Goal: Check status: Check status

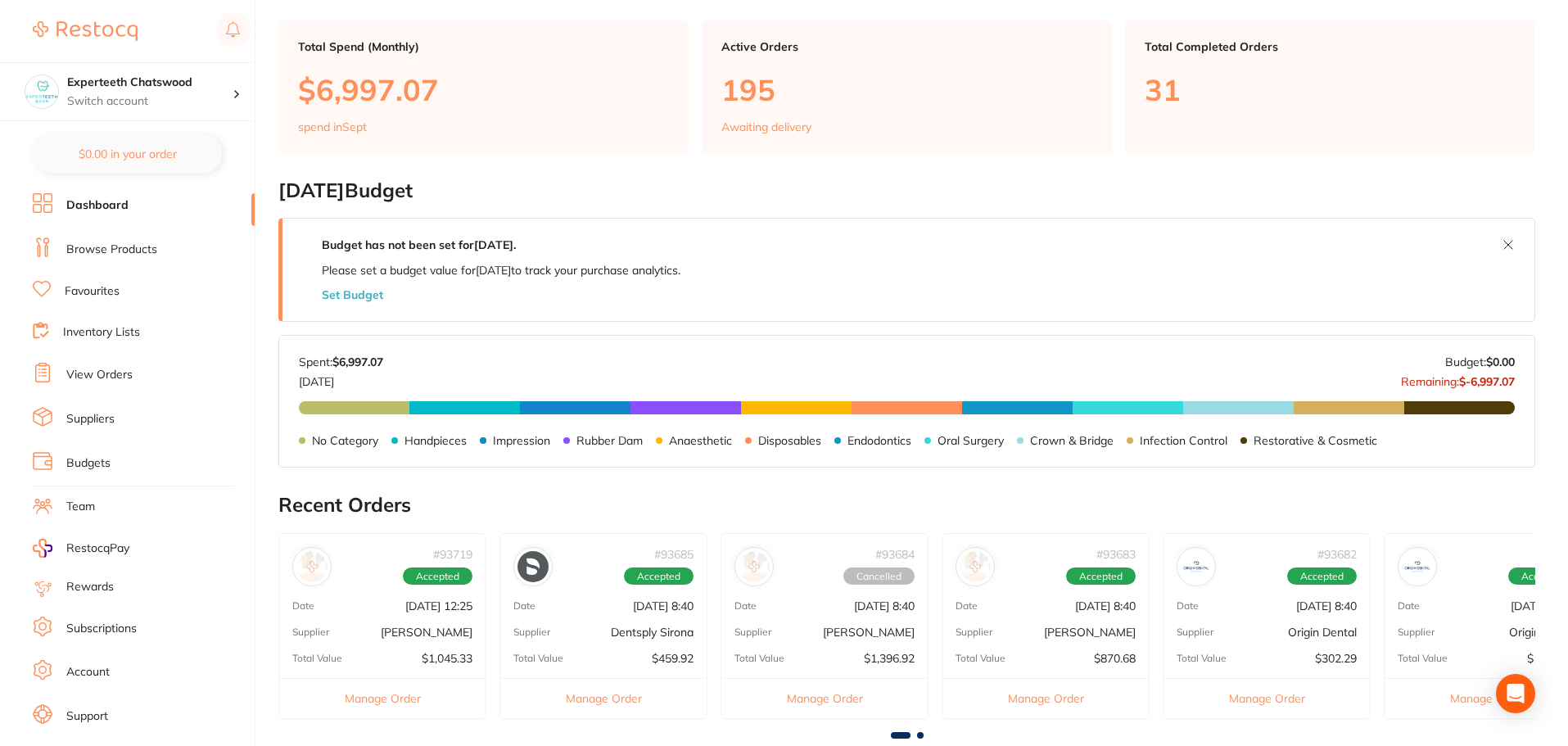
scroll to position [164, 0]
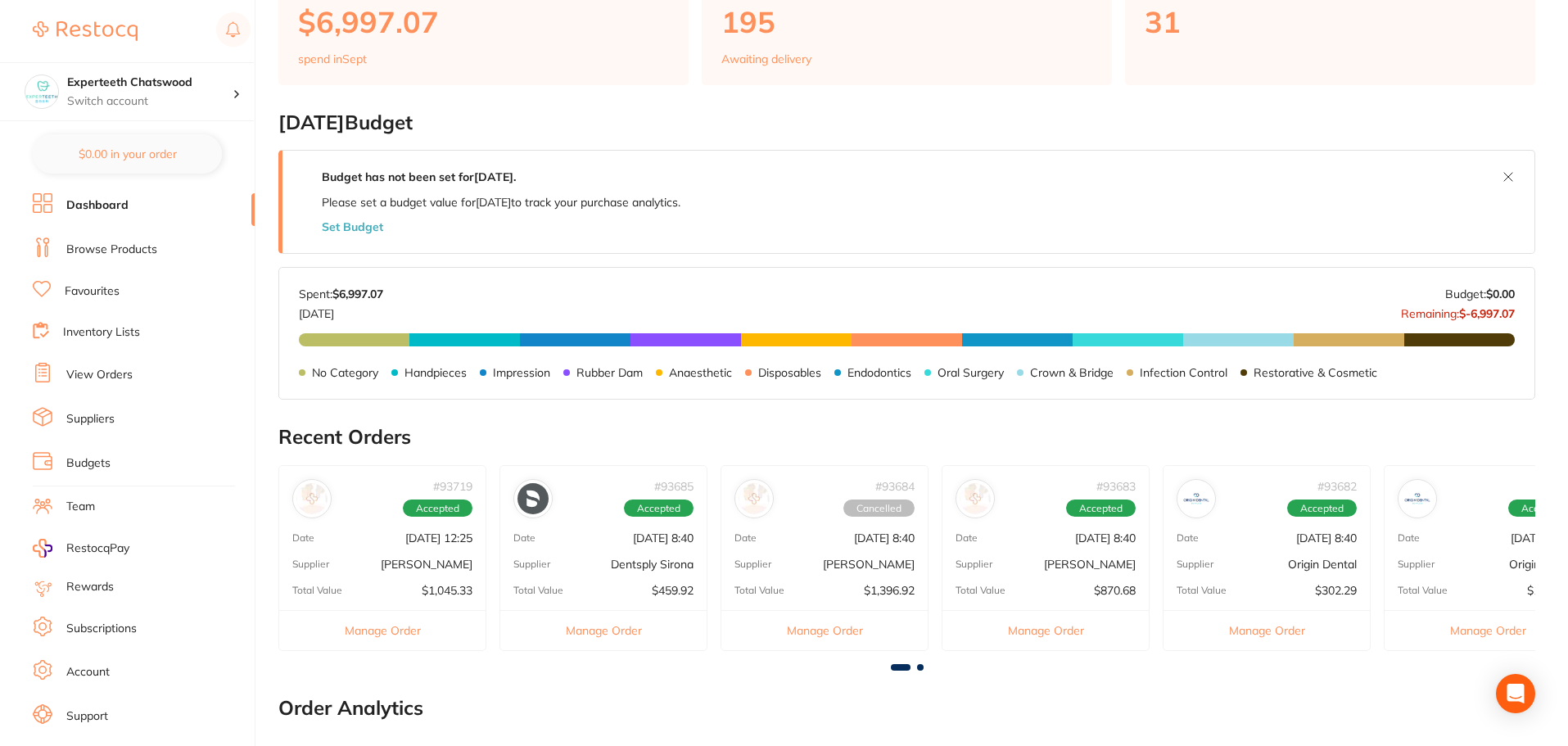
click at [905, 552] on div "# 93684 Cancelled Date [DATE] 8:40 Supplier [PERSON_NAME] Total Value $1,396.92…" at bounding box center [824, 558] width 208 height 186
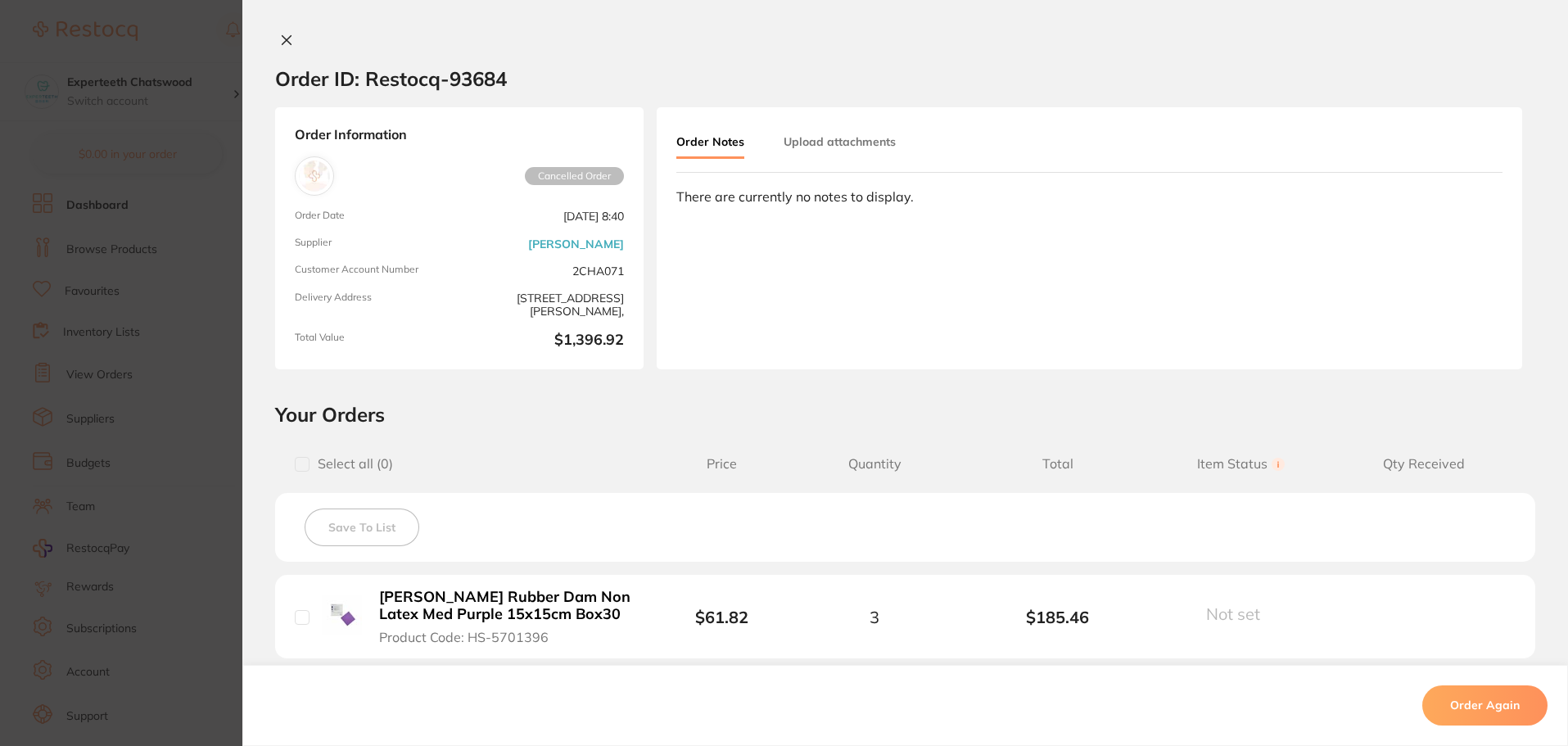
click at [280, 36] on icon at bounding box center [287, 40] width 13 height 13
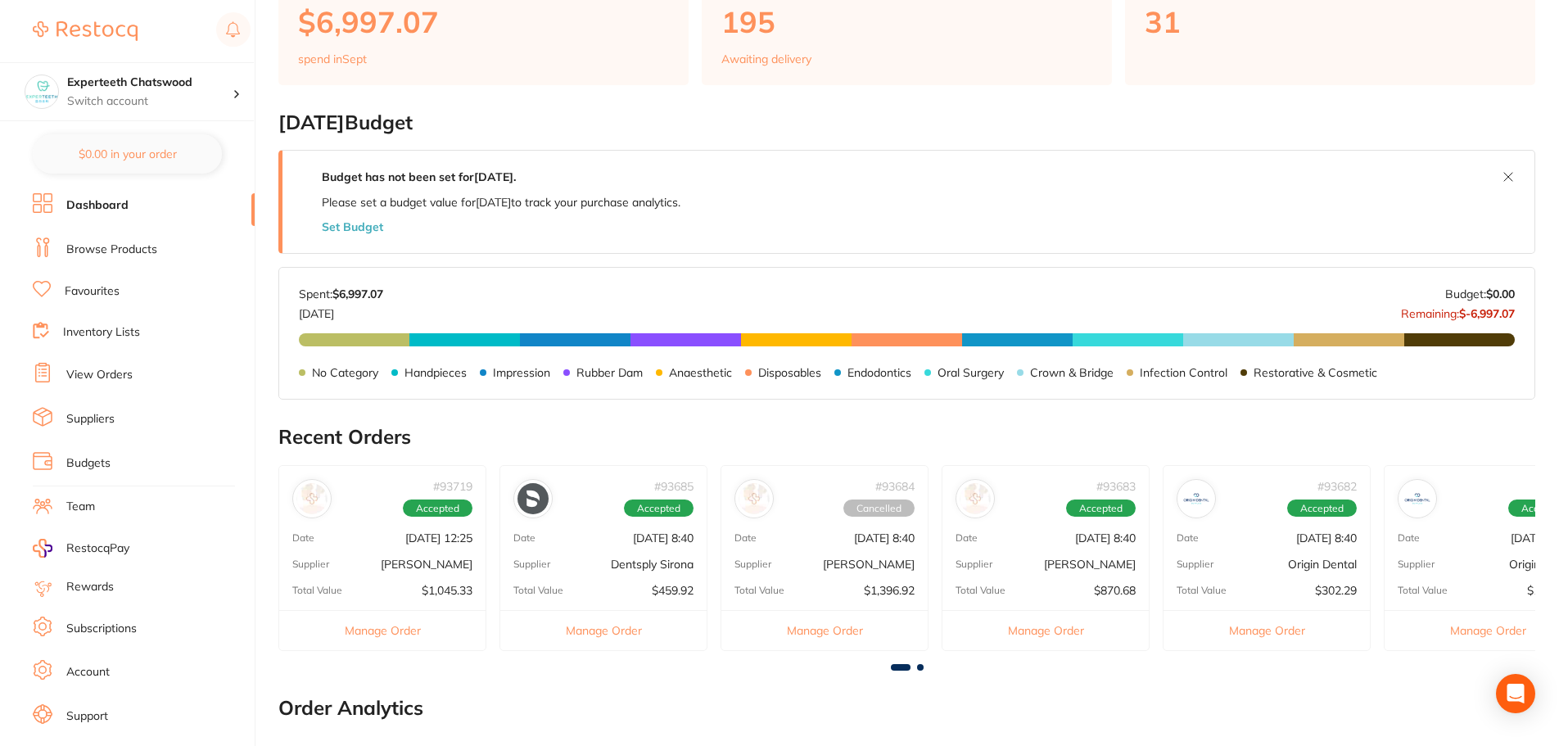
click at [1074, 548] on div "# 93683 Accepted Date [DATE] 8:40 Supplier [PERSON_NAME] Total Value $870.68 Ma…" at bounding box center [1045, 558] width 208 height 186
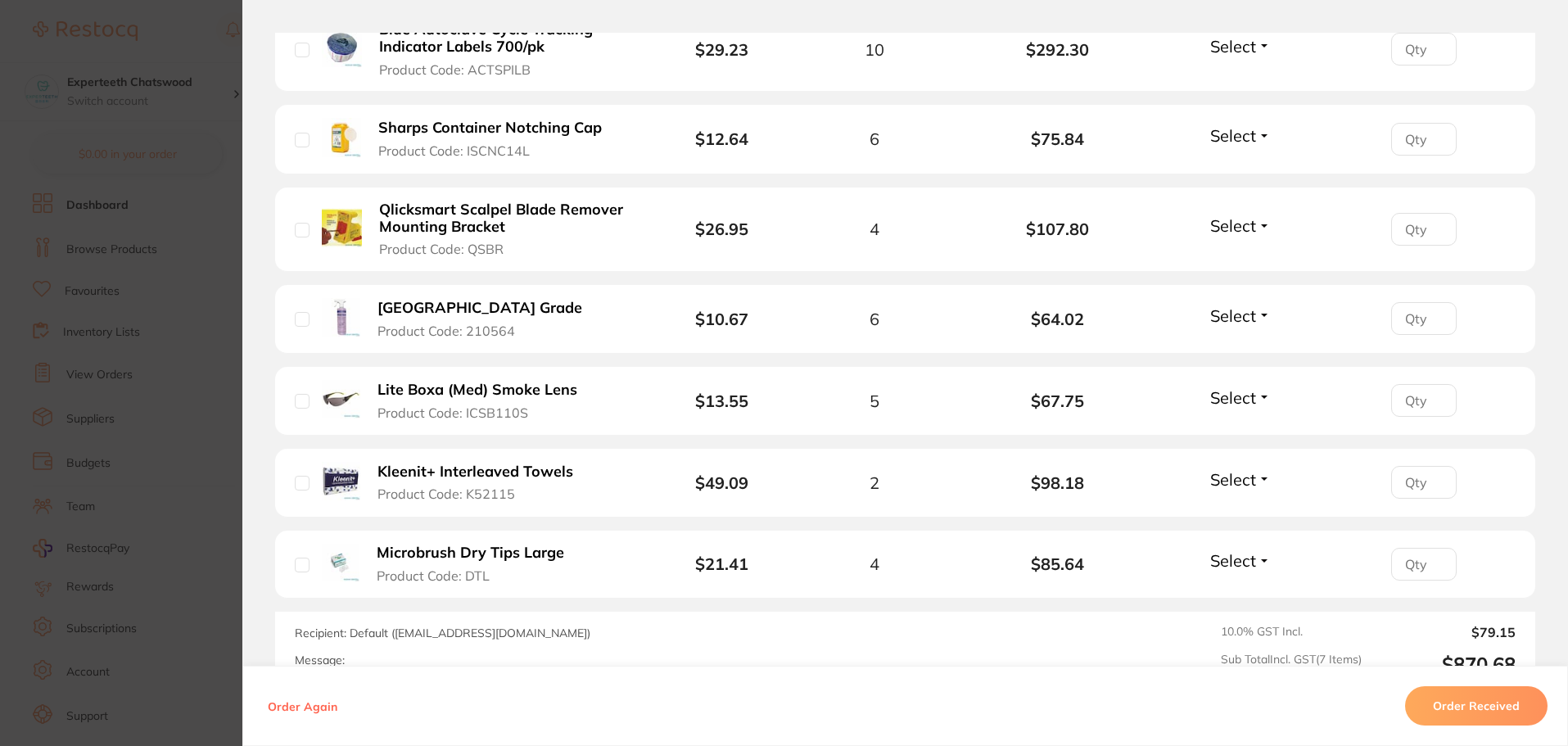
scroll to position [573, 0]
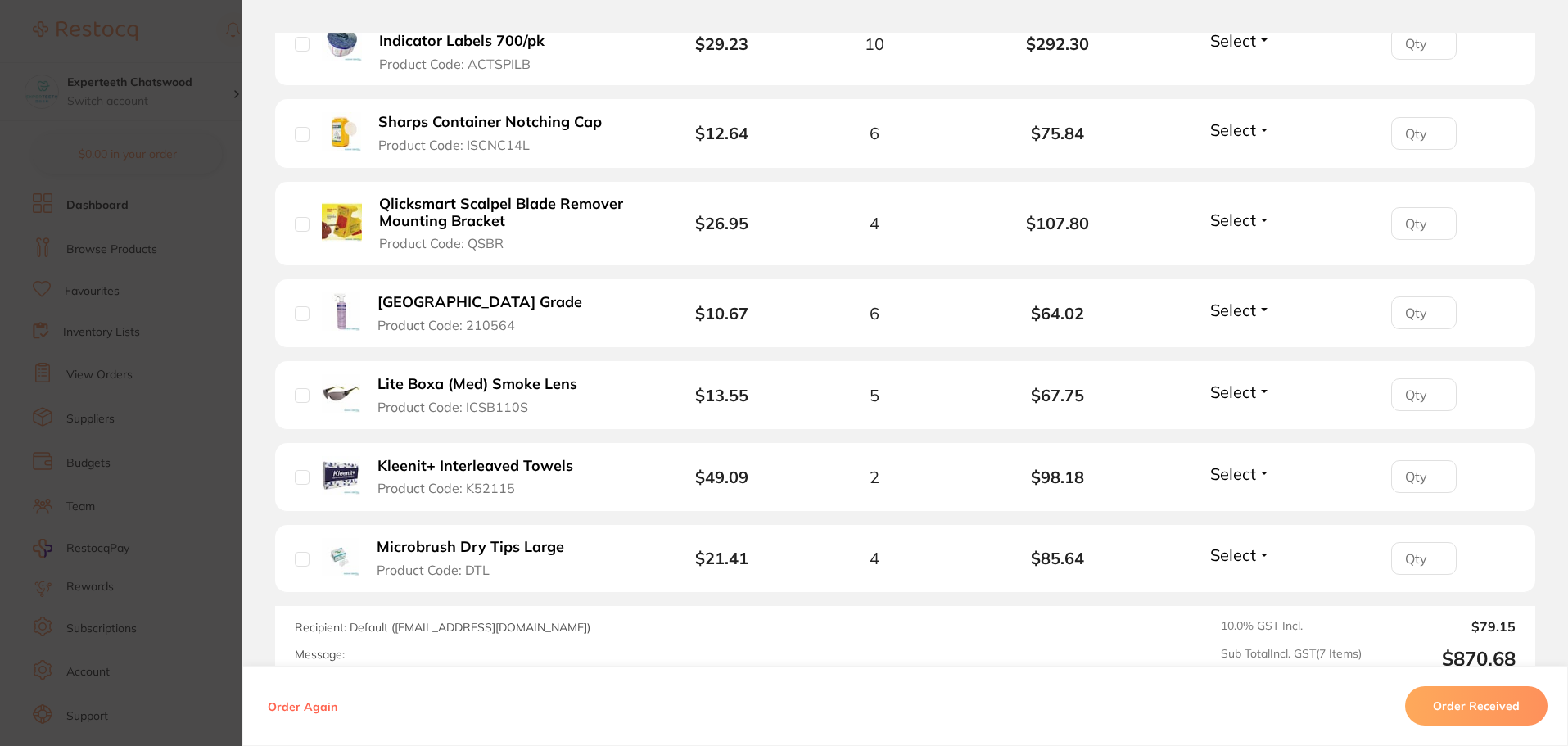
click at [199, 28] on section "Order ID: Restocq- 93683 Order Information Accepted Order Order Date [DATE] 8:4…" at bounding box center [784, 373] width 1568 height 746
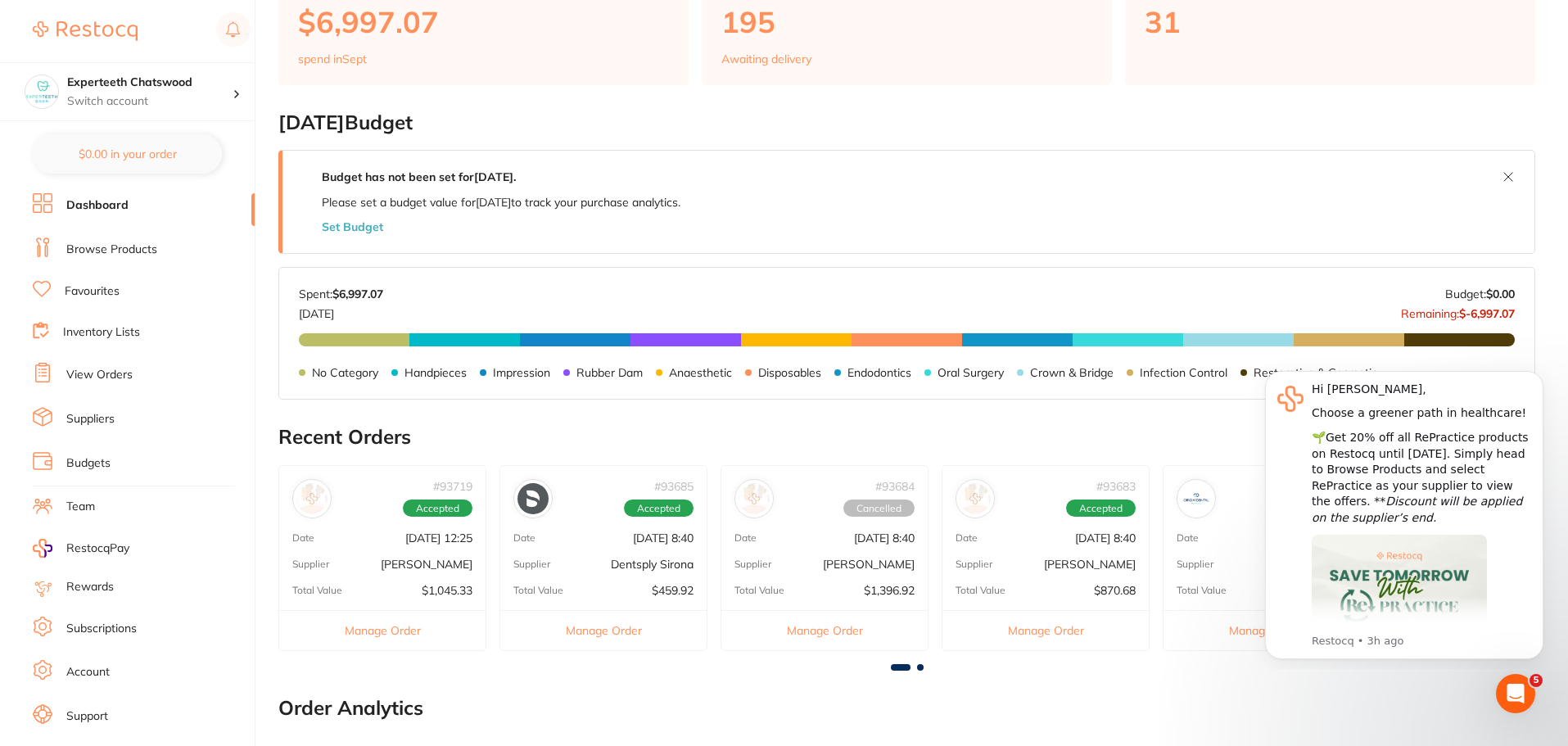
click at [566, 528] on div "# 93685 Accepted Date [DATE] 8:40 Supplier Dentsply Sirona Total Value $459.92 …" at bounding box center [603, 558] width 208 height 186
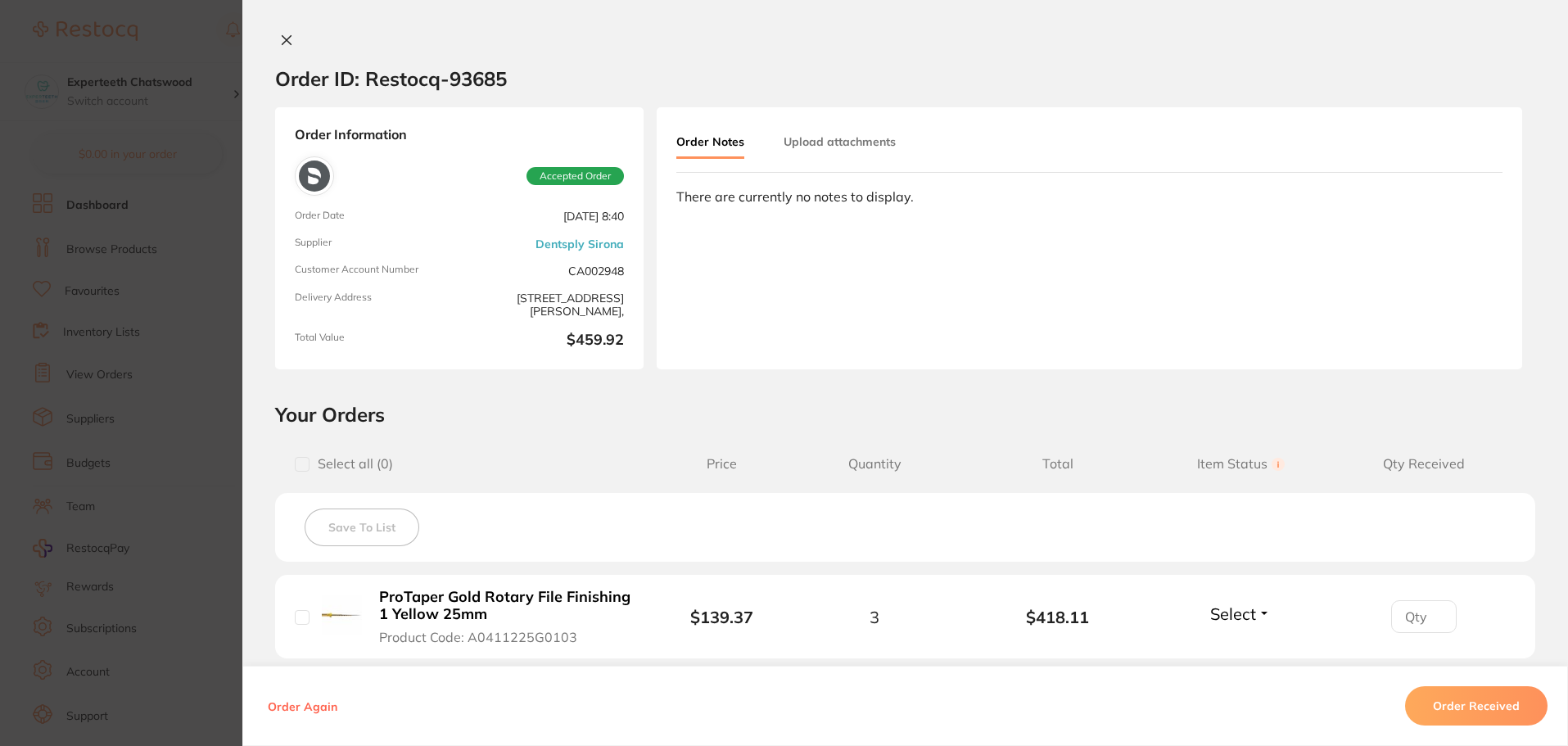
click at [125, 99] on section "Order ID: Restocq- 93685 Order Information Accepted Order Order Date [DATE] 8:4…" at bounding box center [784, 373] width 1568 height 746
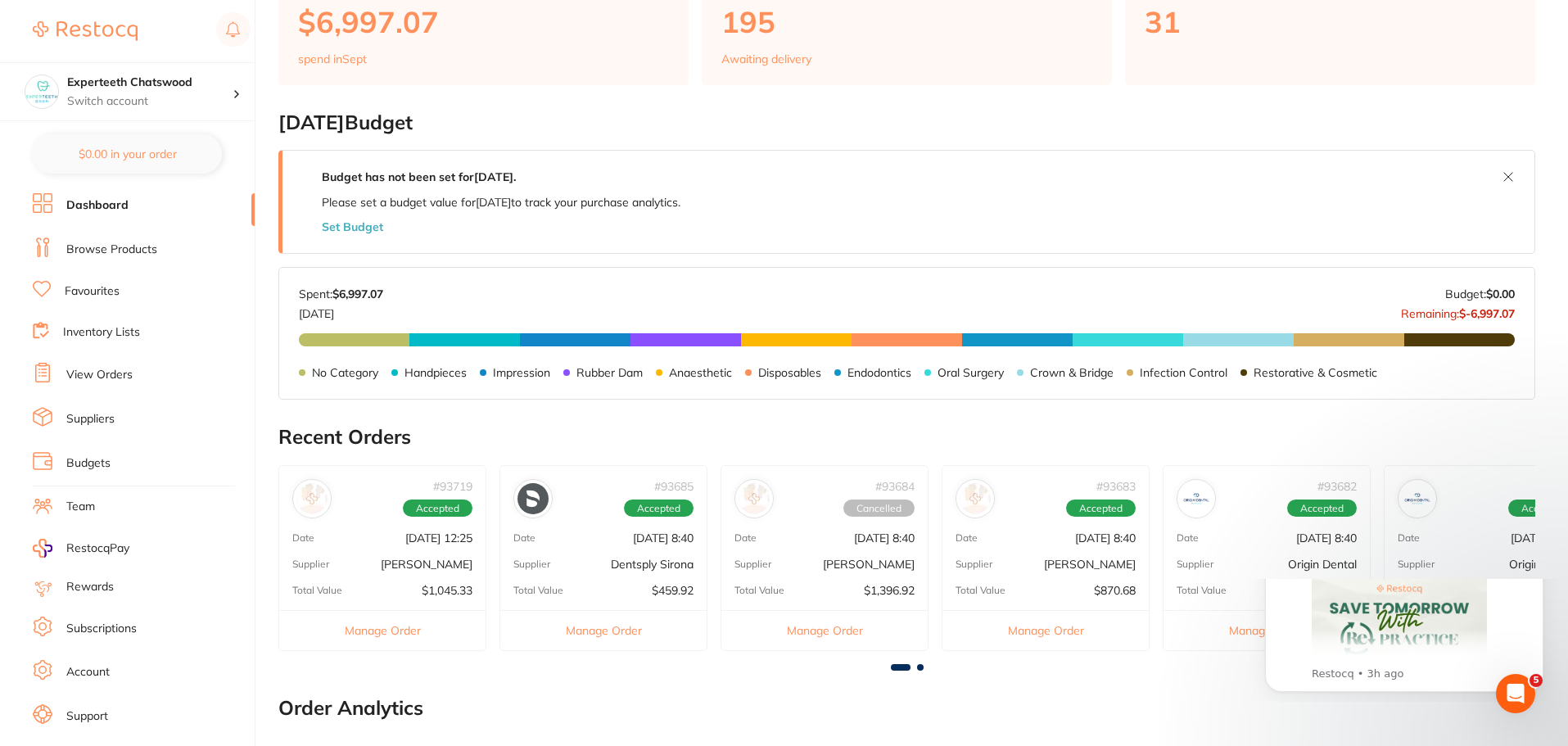
scroll to position [0, 0]
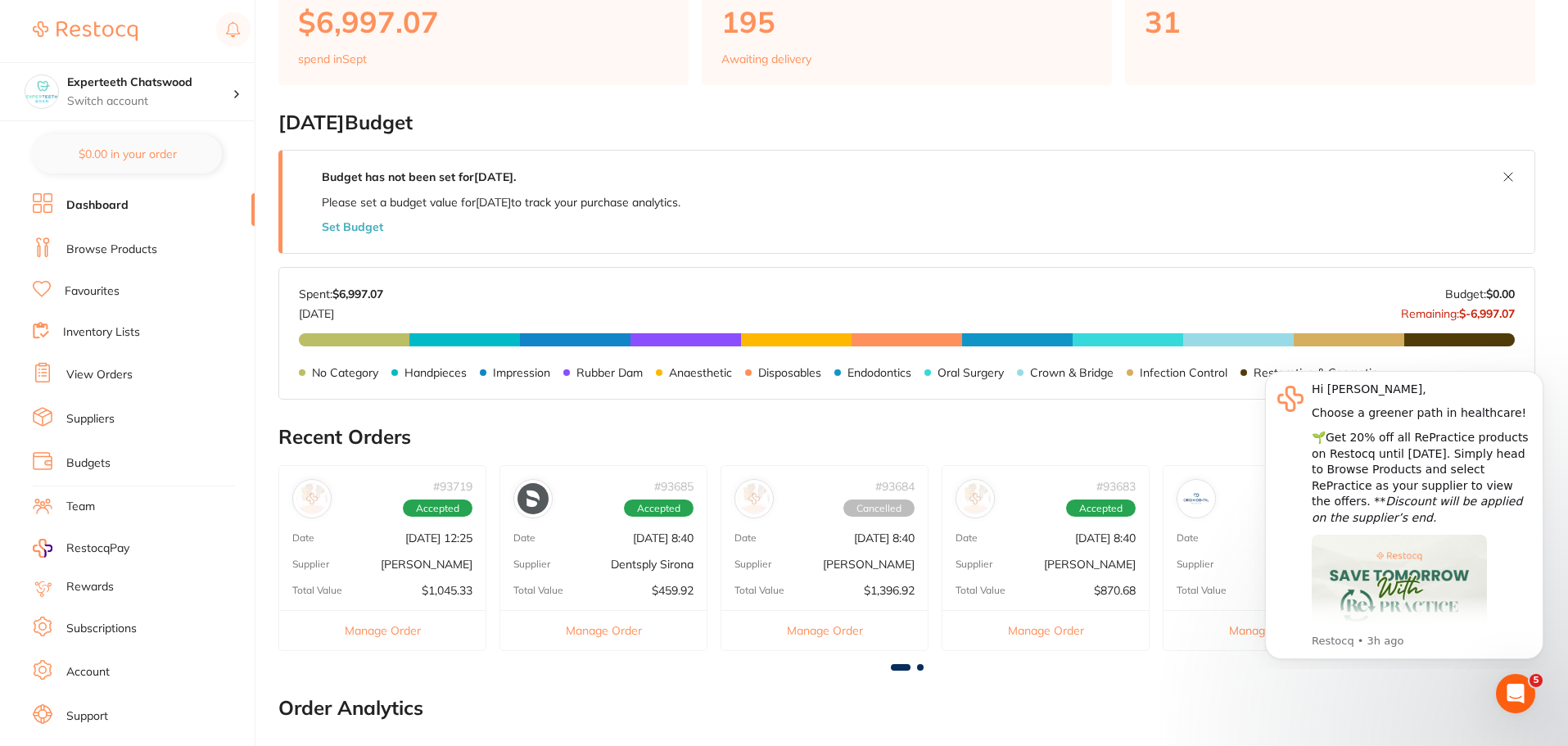
click at [405, 543] on p "[DATE] 12:25" at bounding box center [439, 538] width 67 height 13
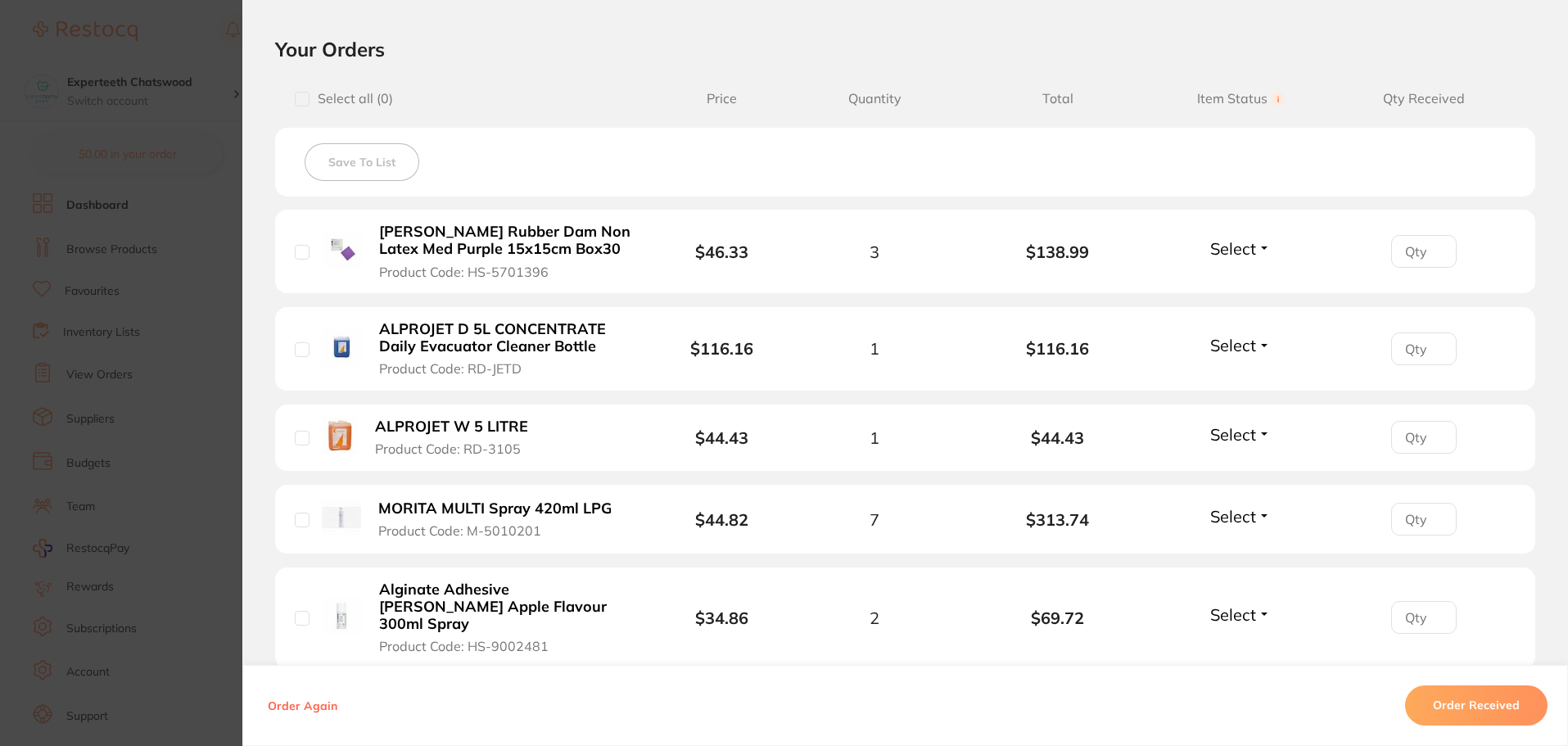
scroll to position [327, 0]
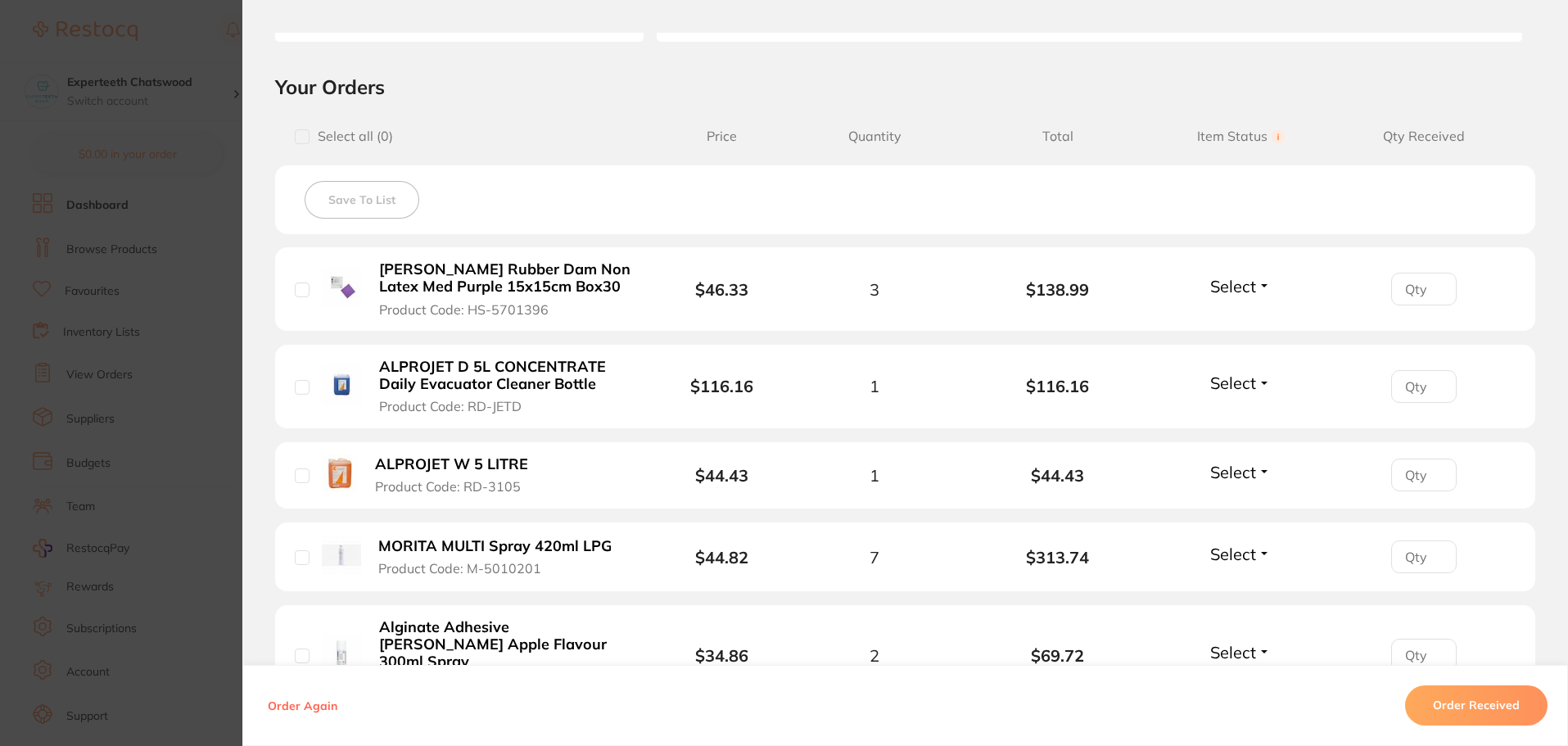
click at [200, 92] on section "Order ID: Restocq- 93719 Order Information Accepted Order Order Date [DATE] 12:…" at bounding box center [784, 373] width 1568 height 746
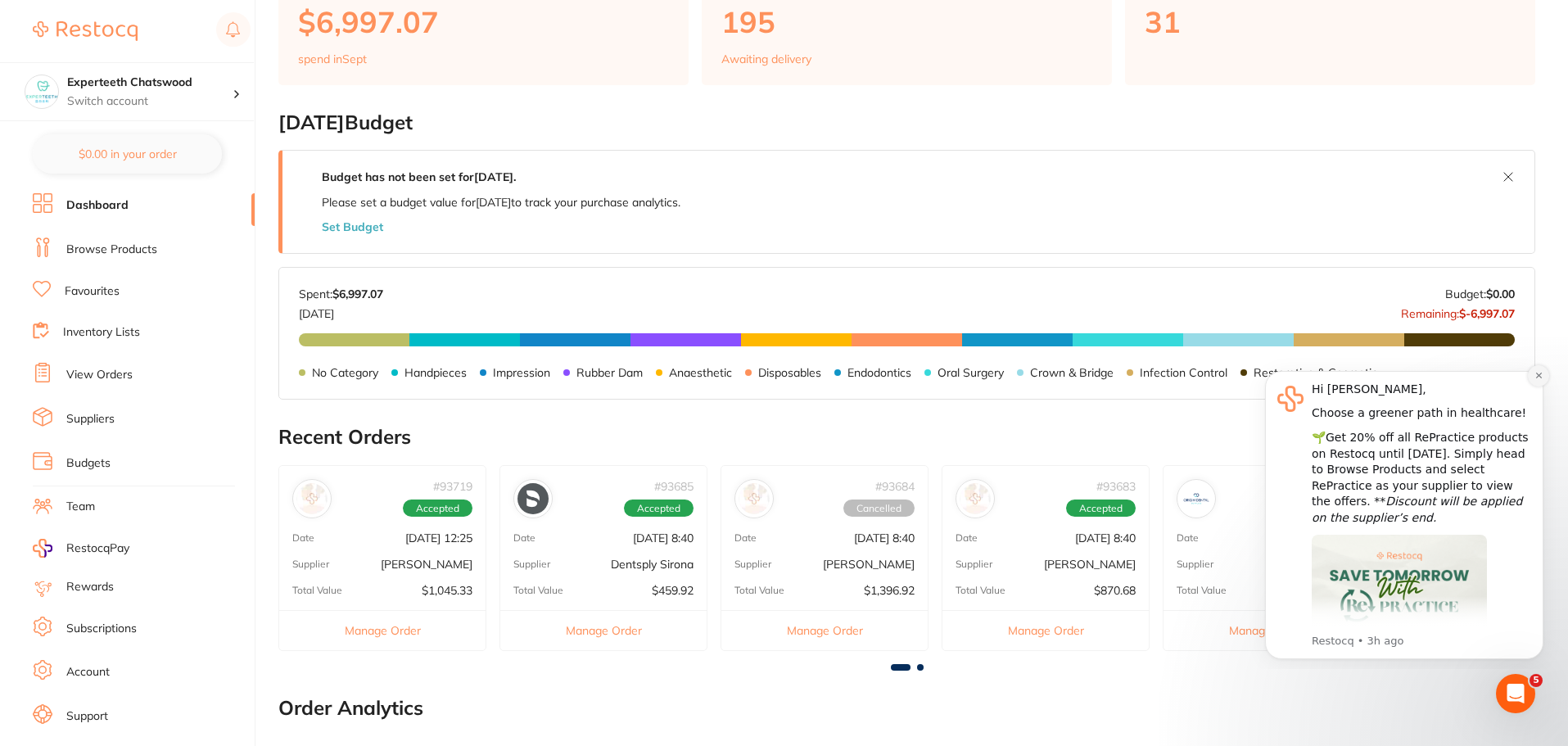
click at [1536, 375] on icon "Dismiss notification" at bounding box center [1538, 374] width 9 height 9
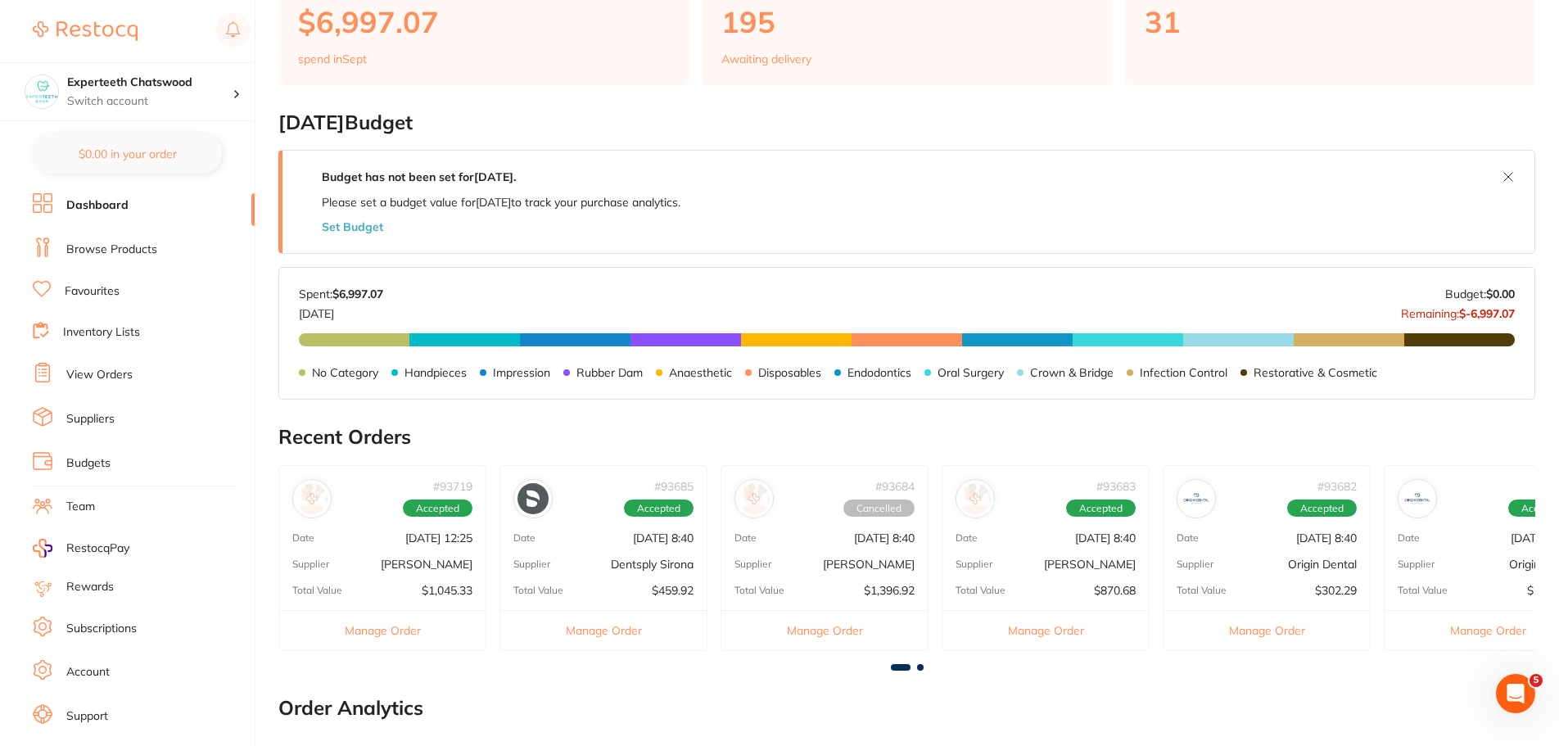
click at [903, 667] on span at bounding box center [901, 666] width 19 height 7
click at [920, 669] on span at bounding box center [920, 666] width 7 height 7
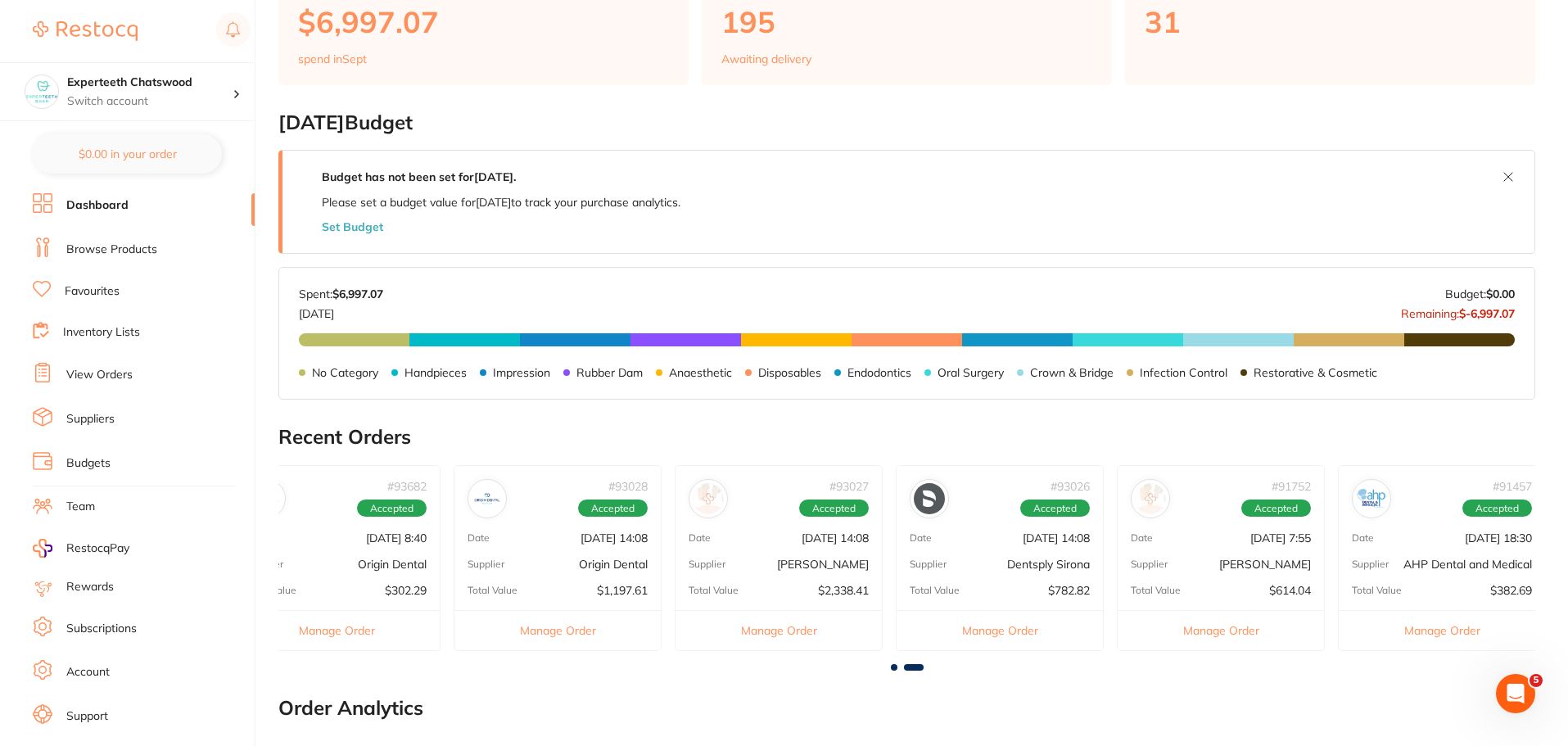
scroll to position [0, 941]
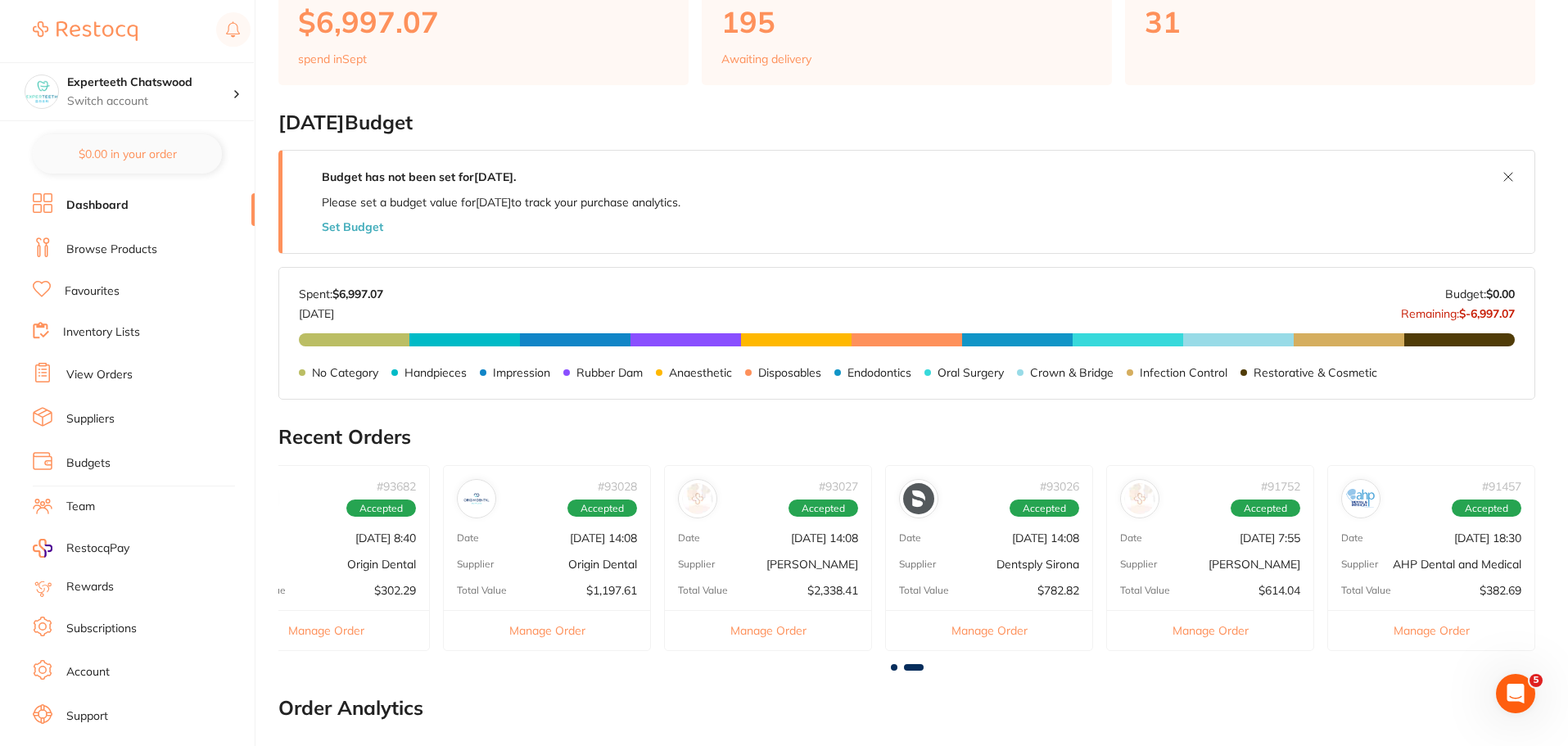
click at [793, 568] on p "[PERSON_NAME]" at bounding box center [811, 565] width 91 height 13
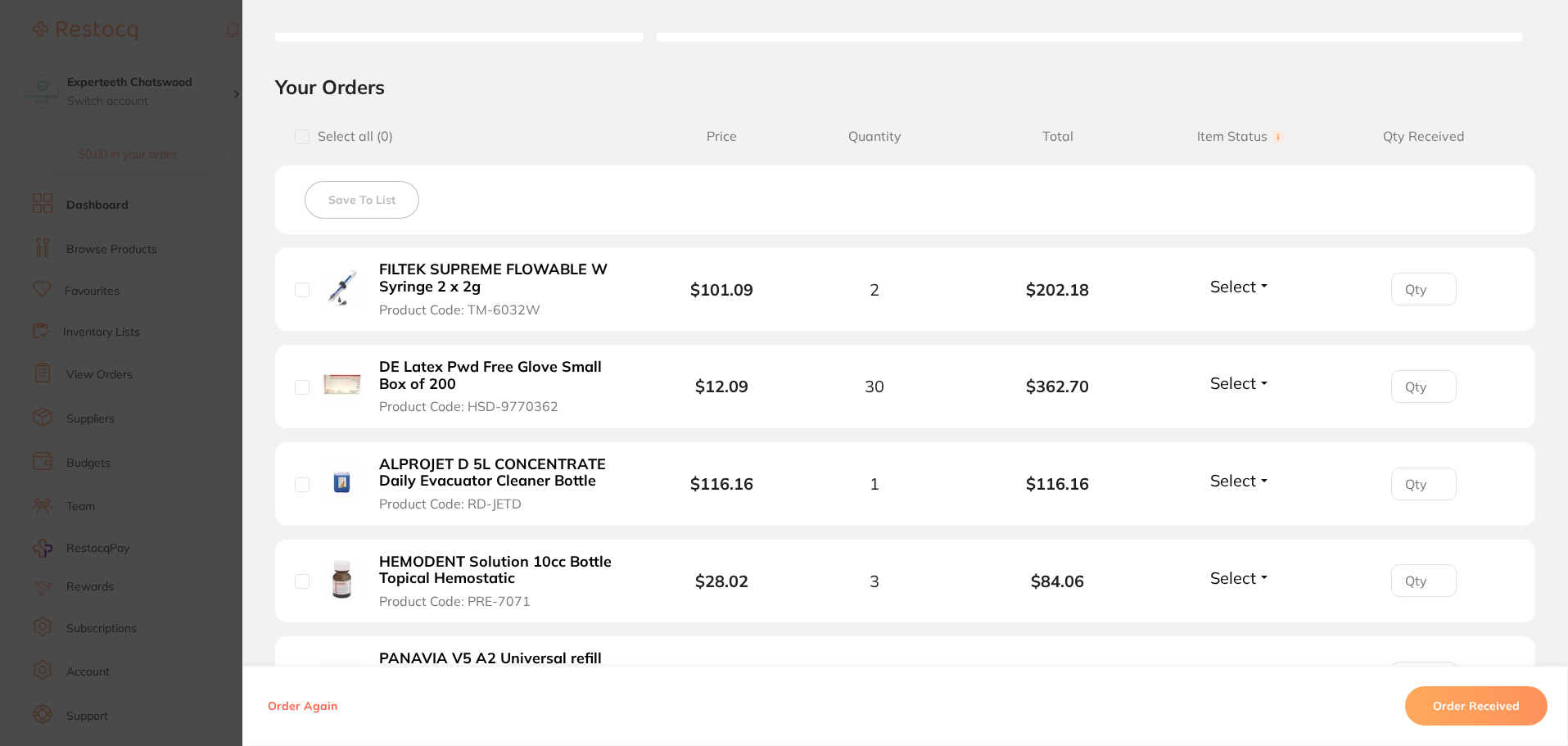
scroll to position [0, 0]
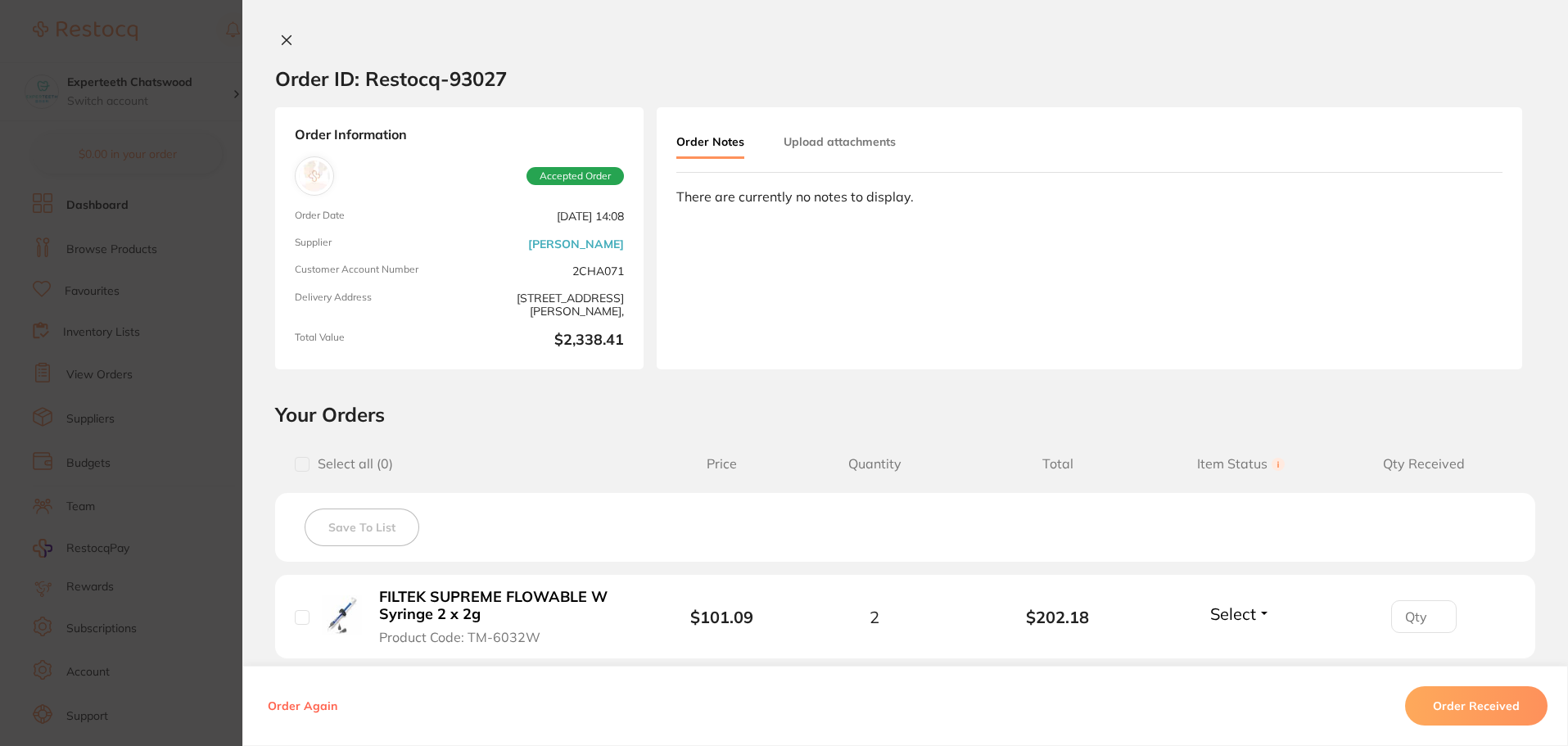
click at [280, 36] on icon at bounding box center [287, 40] width 13 height 13
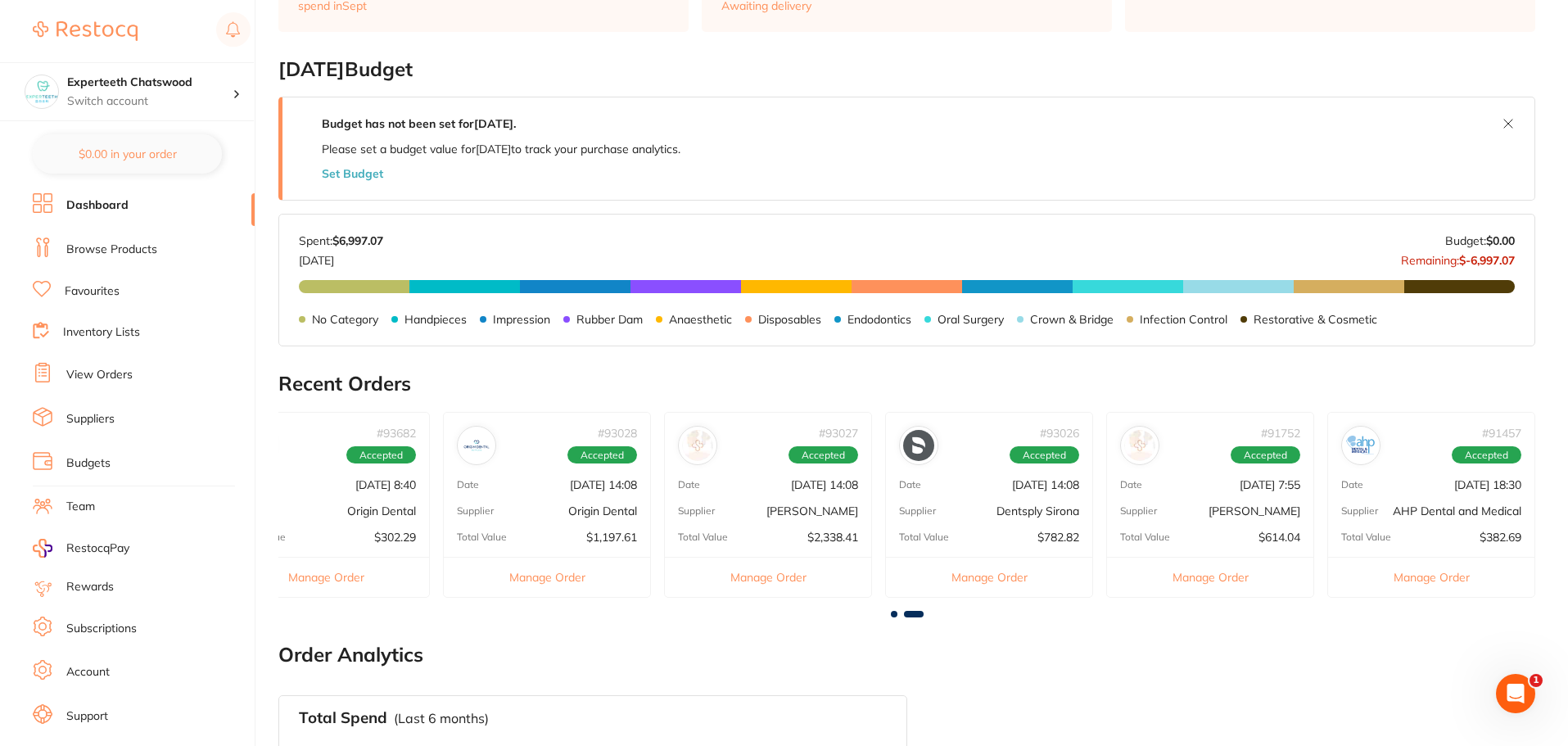
scroll to position [246, 0]
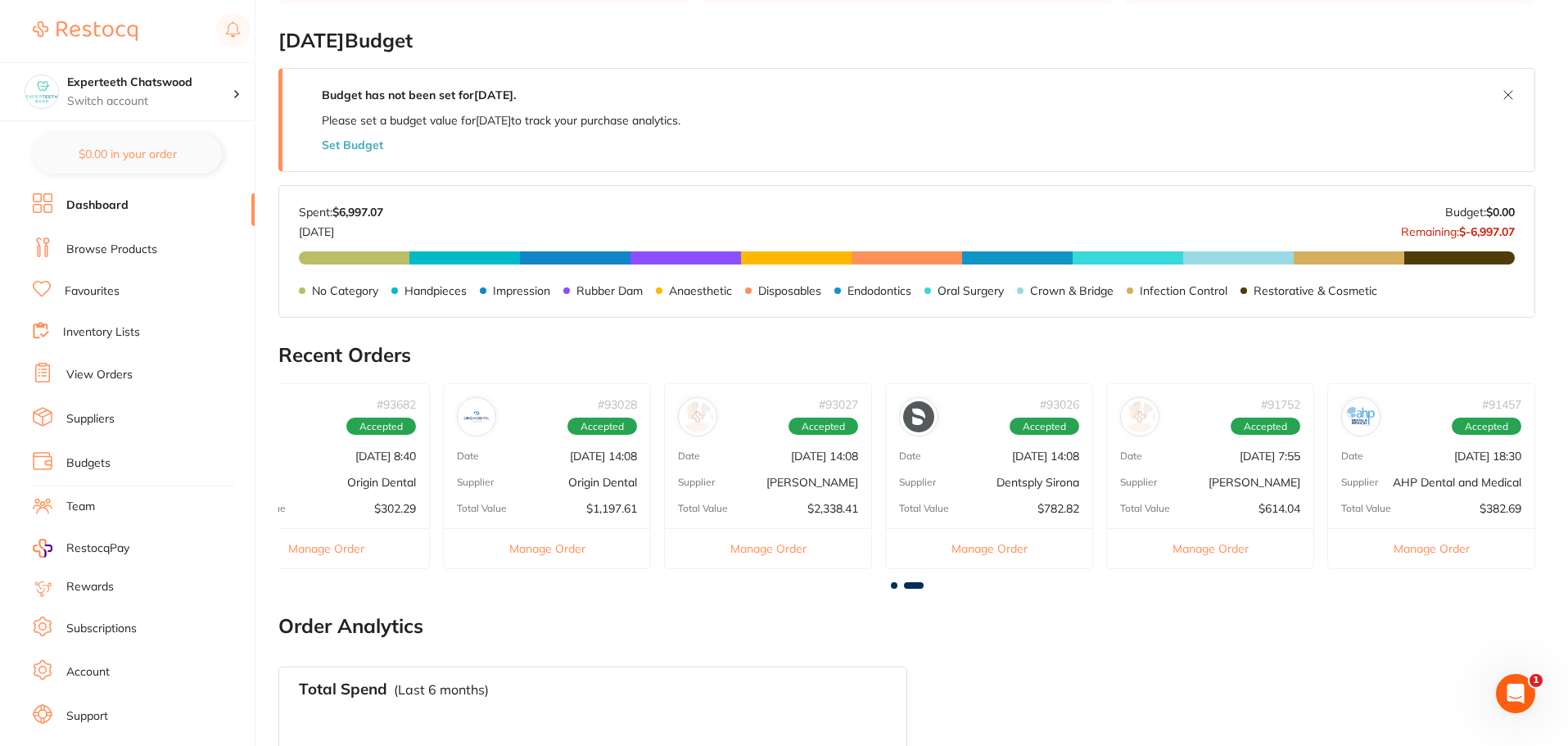
click at [893, 586] on span at bounding box center [894, 585] width 7 height 7
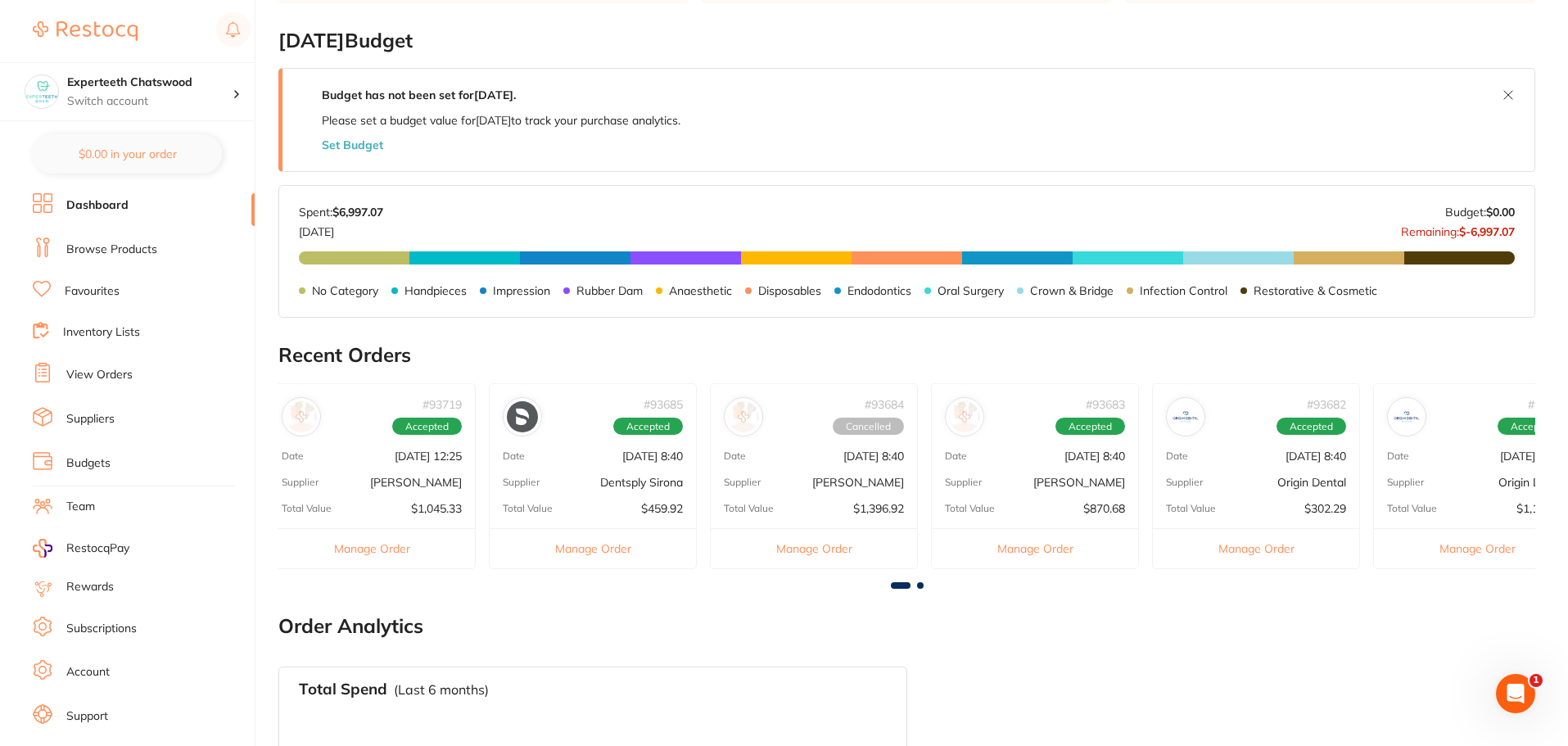
scroll to position [0, 0]
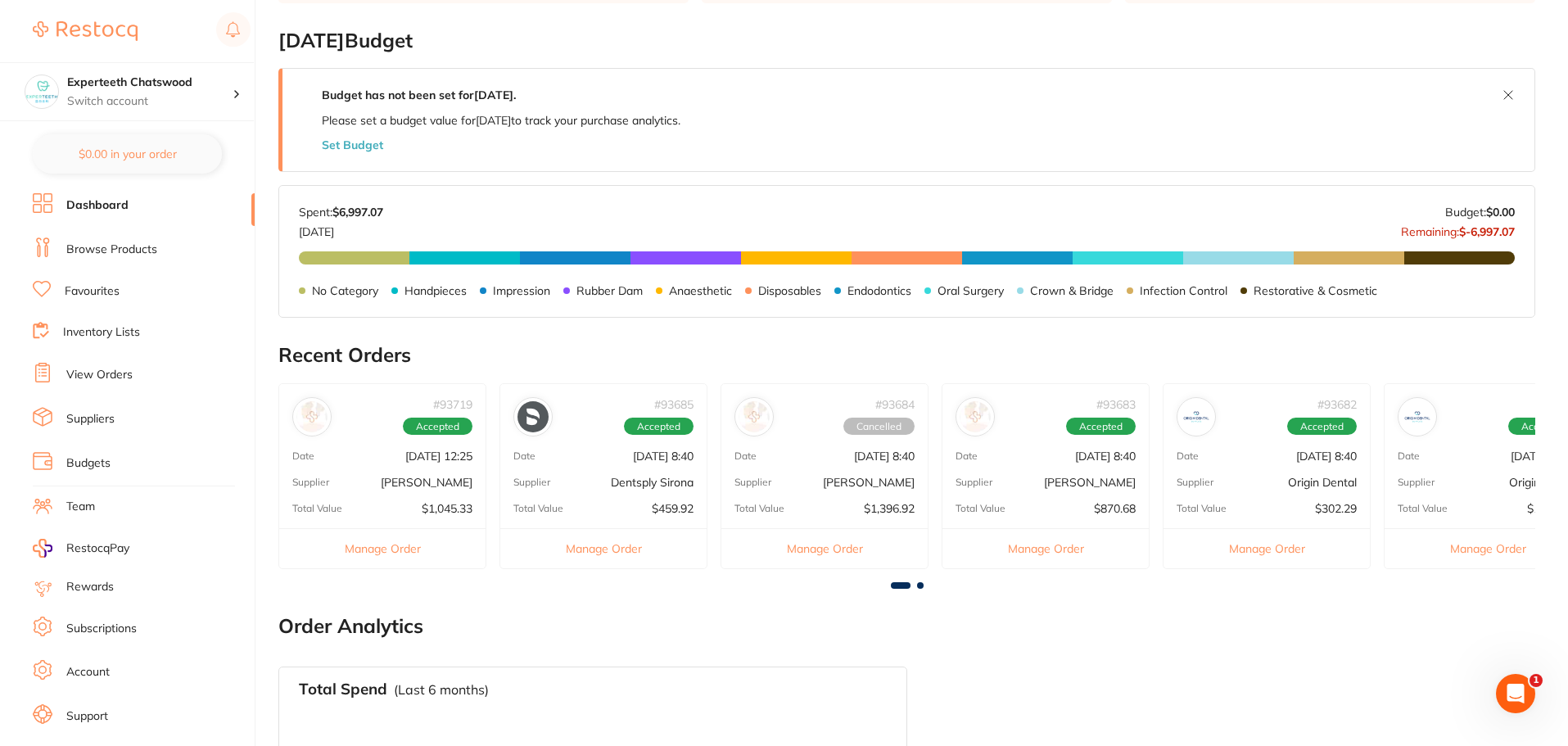
click at [442, 473] on div "# 93719 Accepted Date [DATE] 12:25 Supplier [PERSON_NAME] Total Value $1,045.33…" at bounding box center [382, 476] width 208 height 186
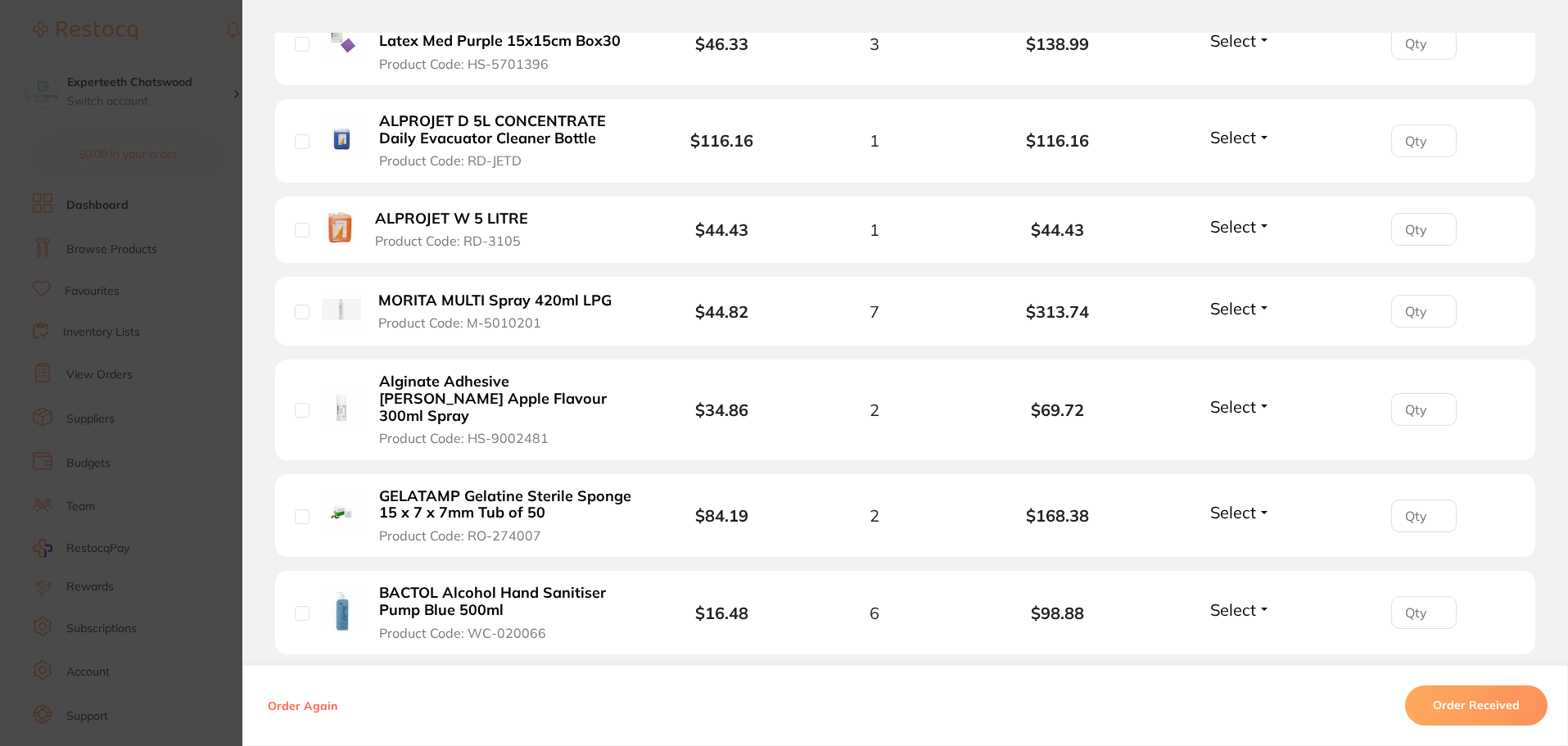
scroll to position [655, 0]
